Goal: Task Accomplishment & Management: Use online tool/utility

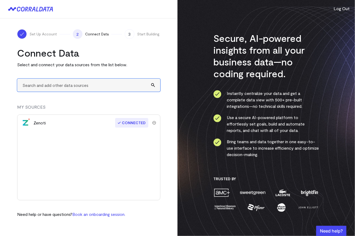
click at [93, 84] on input "text" at bounding box center [88, 84] width 143 height 13
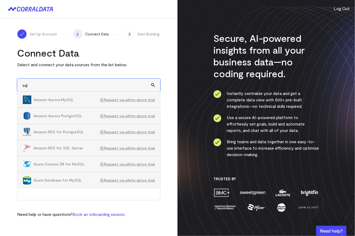
type input "sql"
click at [166, 84] on div "Set Up Account 2 Connect Data 3 Start Building Connect Data Select and connect …" at bounding box center [89, 122] width 178 height 209
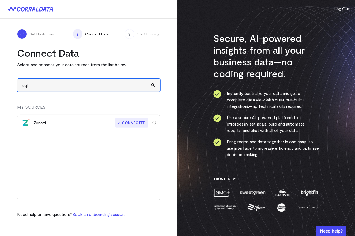
click at [61, 84] on input "sql" at bounding box center [88, 84] width 143 height 13
drag, startPoint x: 86, startPoint y: 83, endPoint x: 20, endPoint y: 79, distance: 66.0
click at [20, 79] on input "sql" at bounding box center [88, 84] width 143 height 13
